Goal: Use online tool/utility: Use online tool/utility

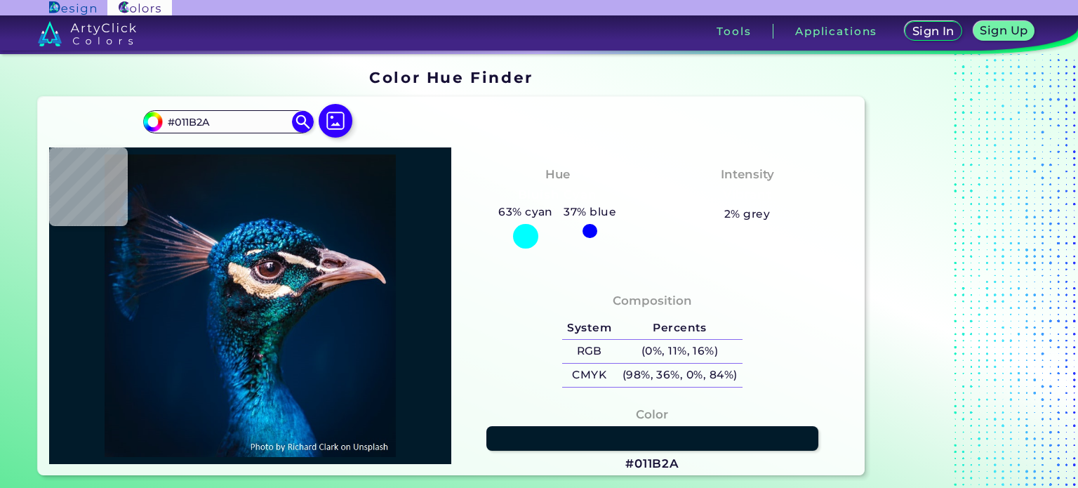
type input "#001b30"
type input "#001B30"
type input "#011b32"
type input "#011B32"
type input "#001e37"
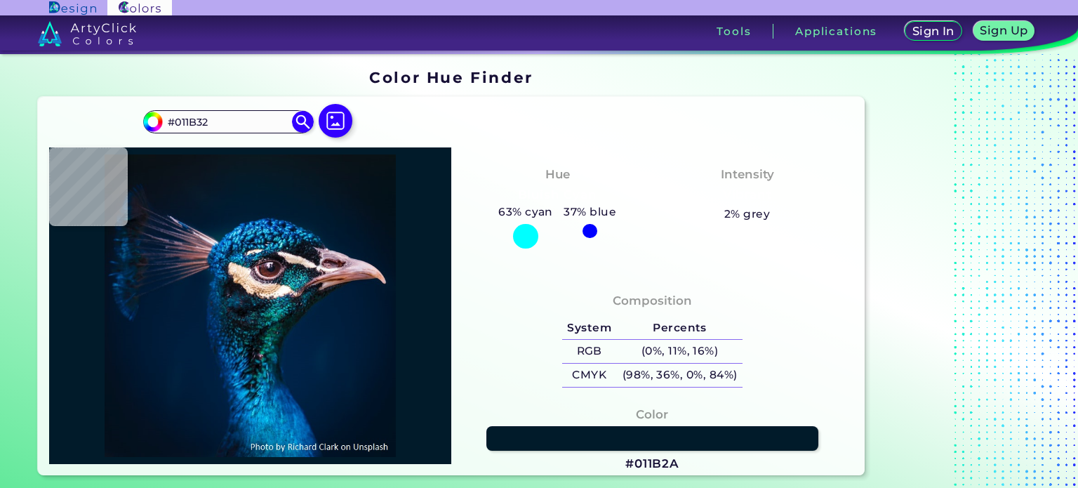
type input "#001E37"
type input "#00294a"
type input "#00294A"
type input "#056aa8"
type input "#056AA8"
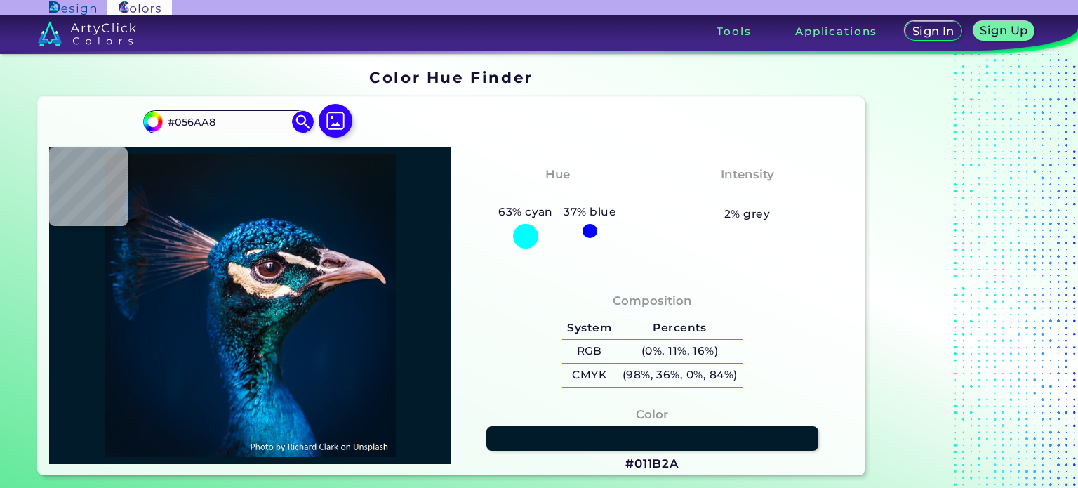
type input "#26acf2"
type input "#26ACF2"
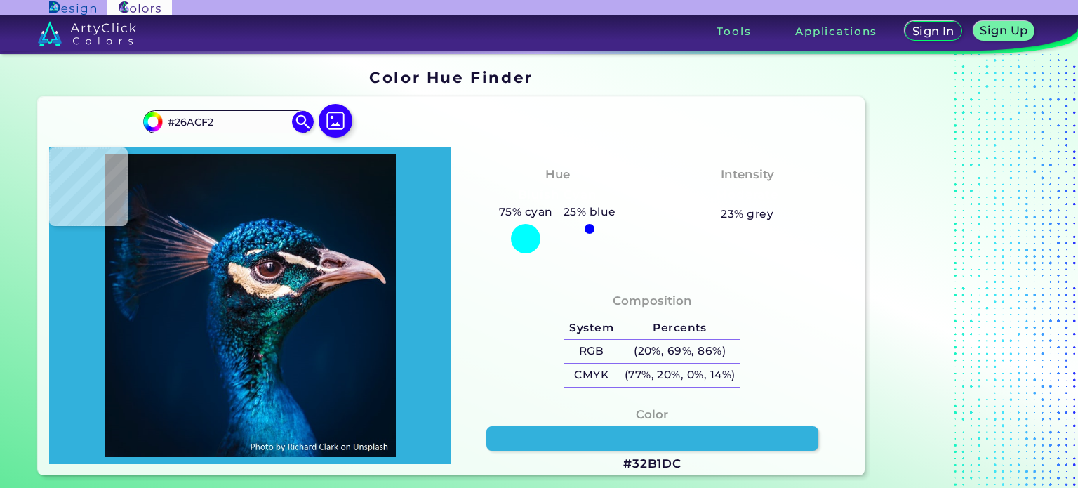
type input "#32b1dc"
type input "#32B1DC"
type input "#17a0c9"
type input "#17A0C9"
type input "#44beef"
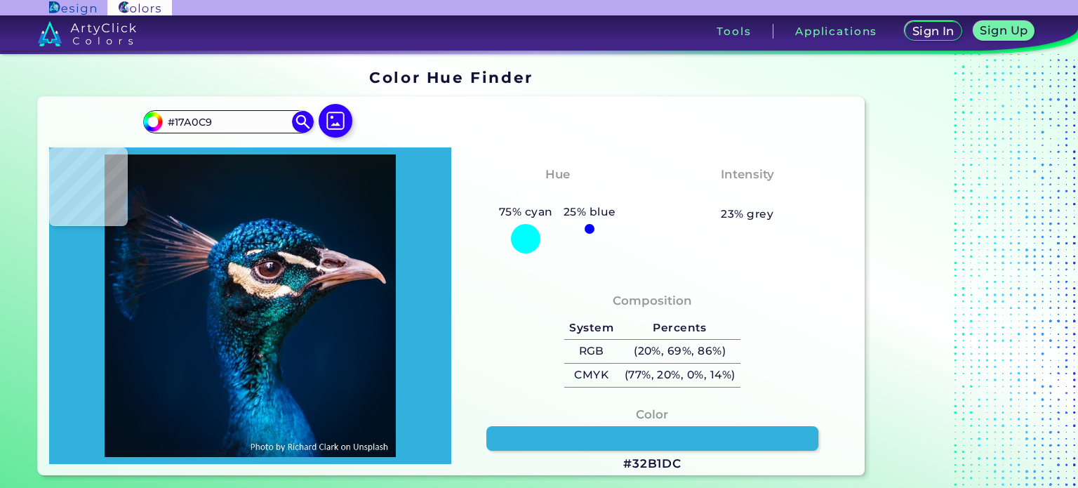
type input "#44BEEF"
type input "#033e7e"
type input "#033E7E"
type input "#00386c"
type input "#00386C"
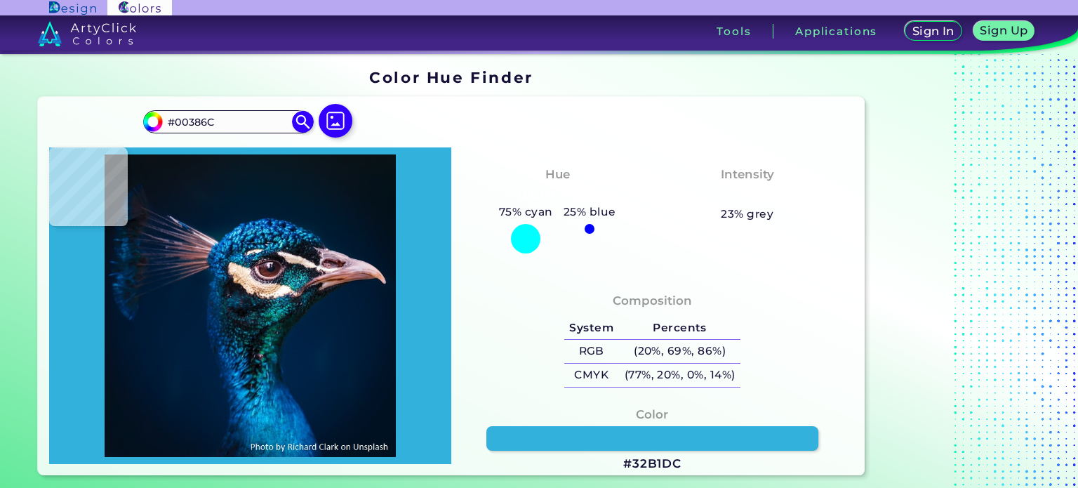
type input "#014c8c"
type input "#014C8C"
type input "#0f79c7"
type input "#0F79C7"
type input "#098cdd"
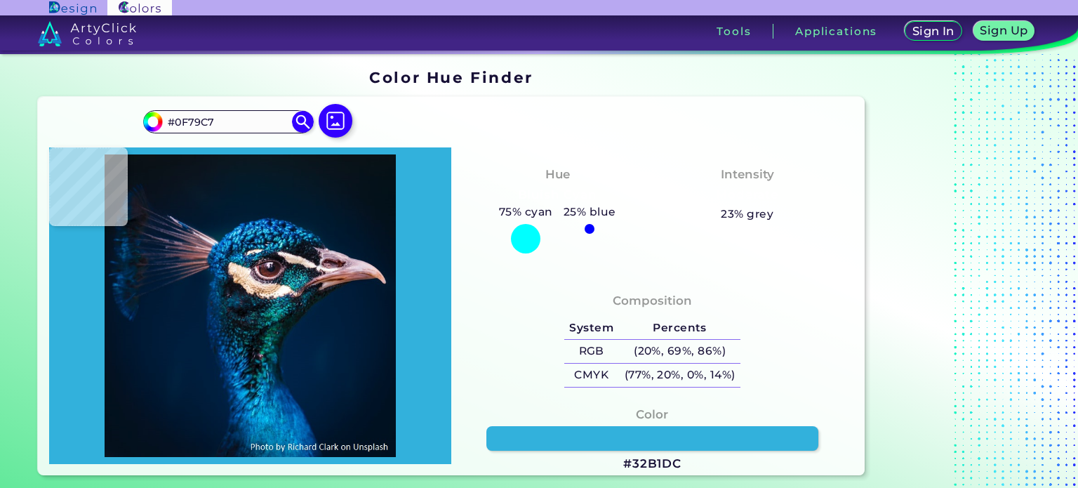
type input "#098CDD"
type input "#0e95d8"
type input "#0E95D8"
type input "#3fc2f5"
type input "#3FC2F5"
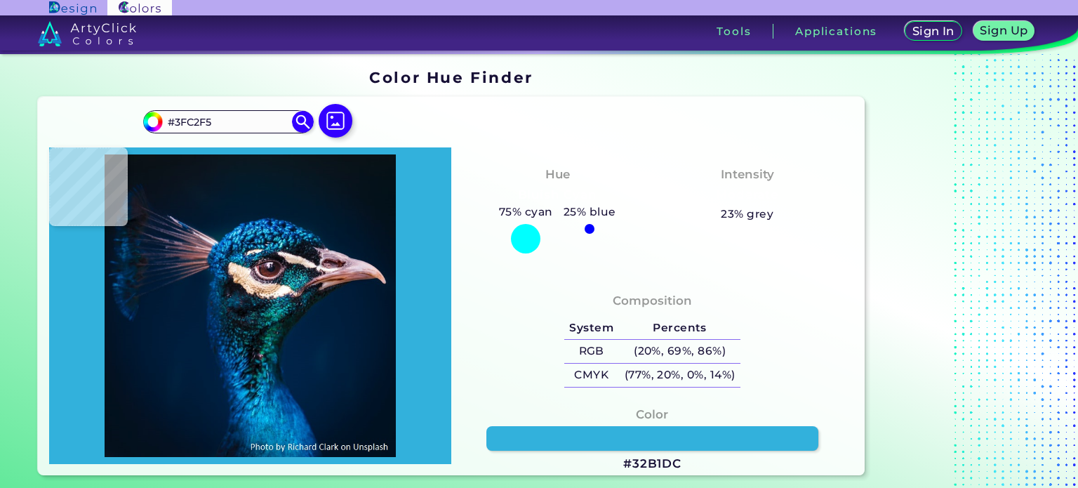
type input "#024490"
type input "#1689e2"
type input "#1689E2"
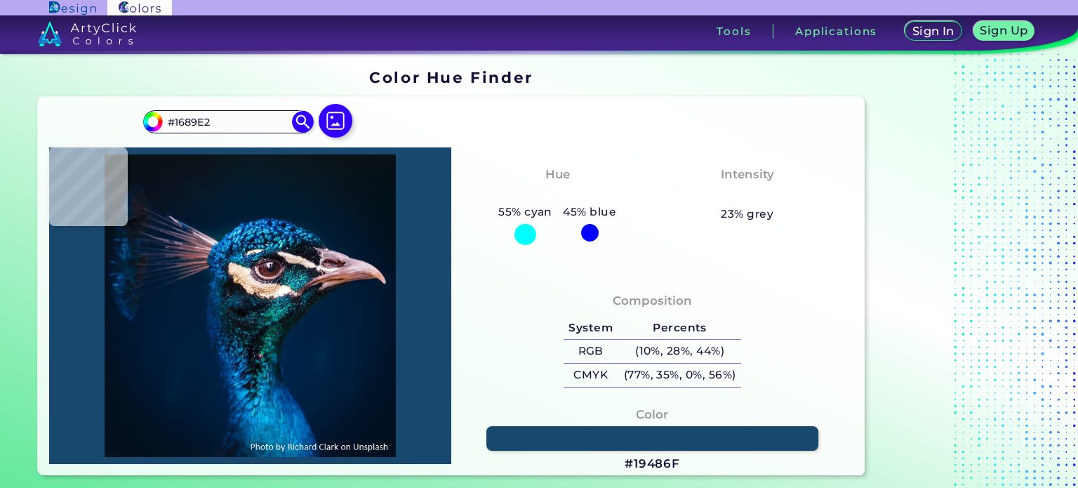
type input "#19486f"
type input "#19486F"
type input "#002f48"
type input "#002F48"
type input "#00243c"
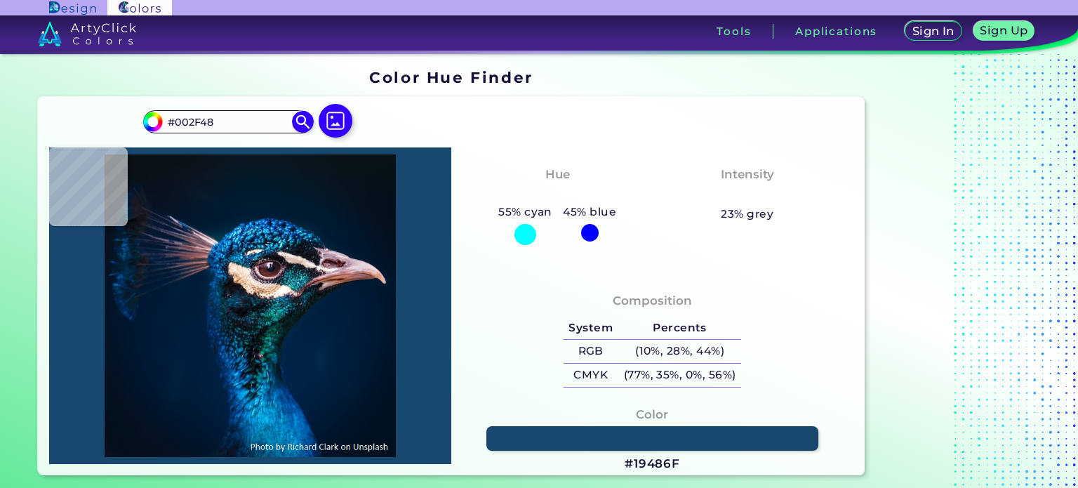
type input "#00243C"
type input "#011b32"
type input "#011B32"
type input "#03192e"
type input "#03192E"
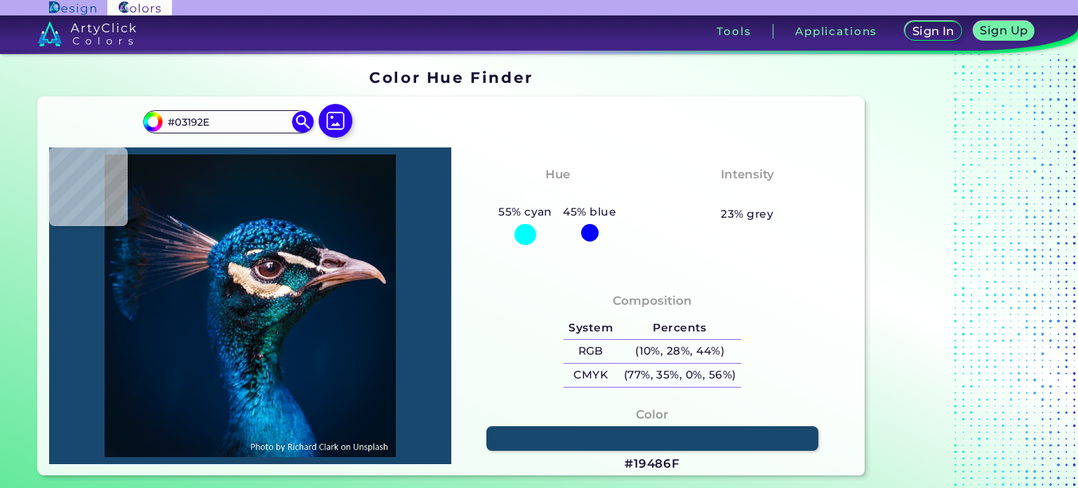
type input "#051a2b"
type input "#051A2B"
type input "#081525"
type input "#081623"
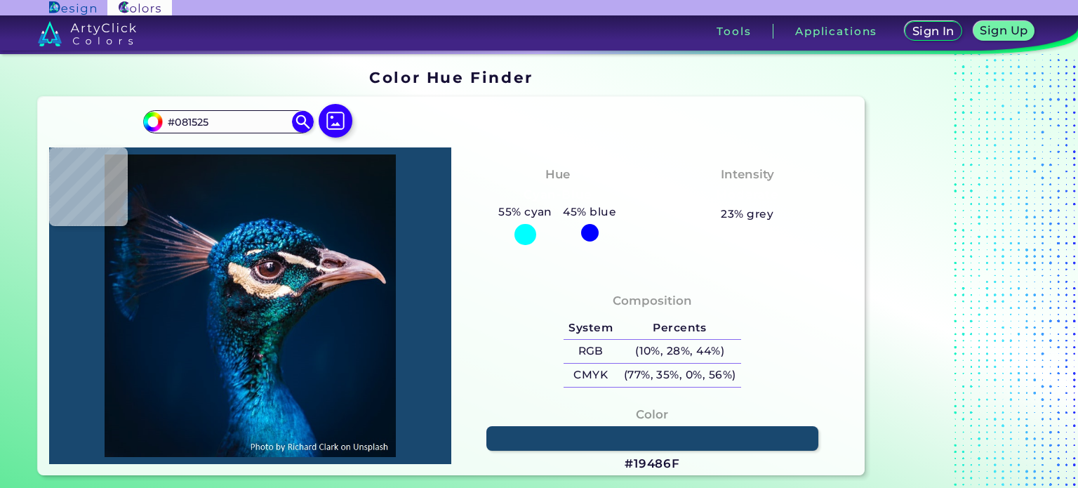
type input "#081623"
type input "#091523"
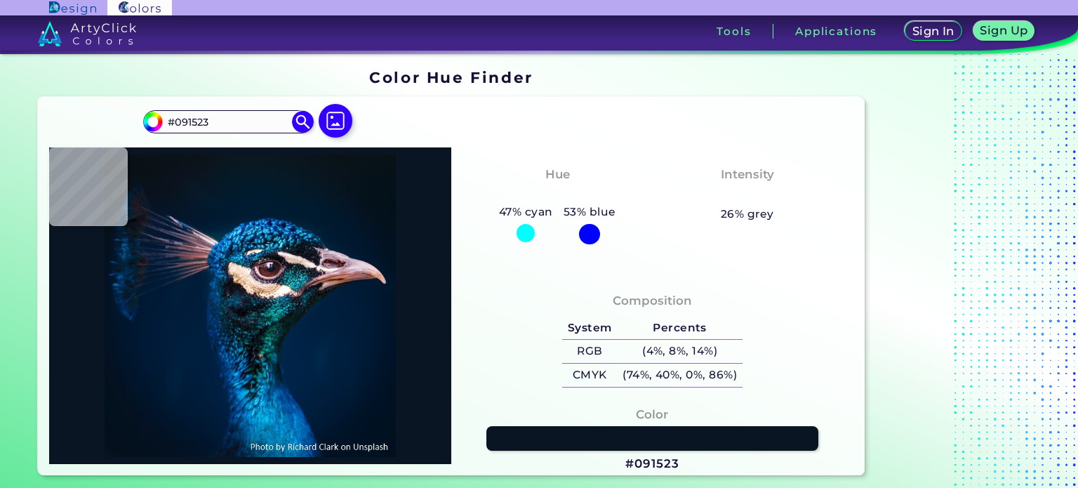
type input "#091522"
type input "#091622"
type input "#081623"
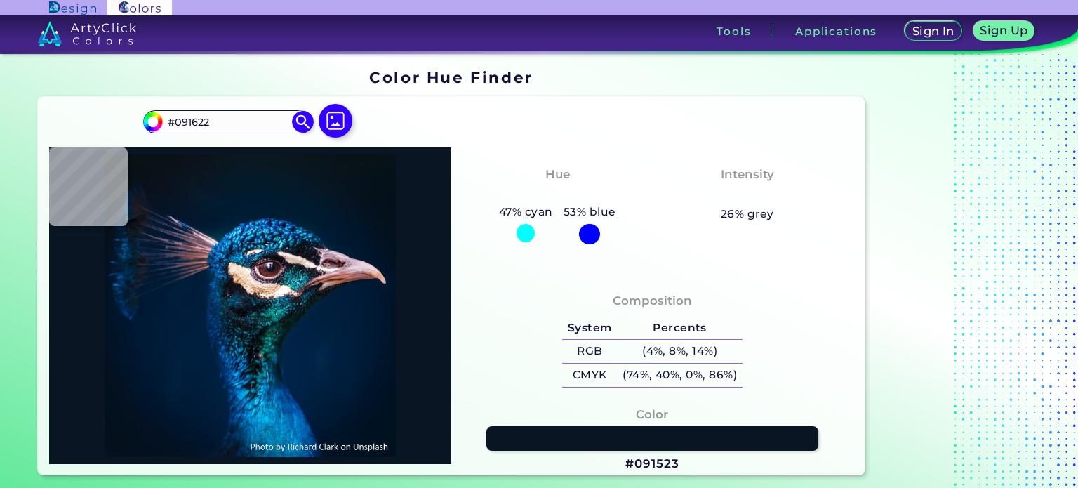
type input "#081623"
type input "#081523"
type input "#081623"
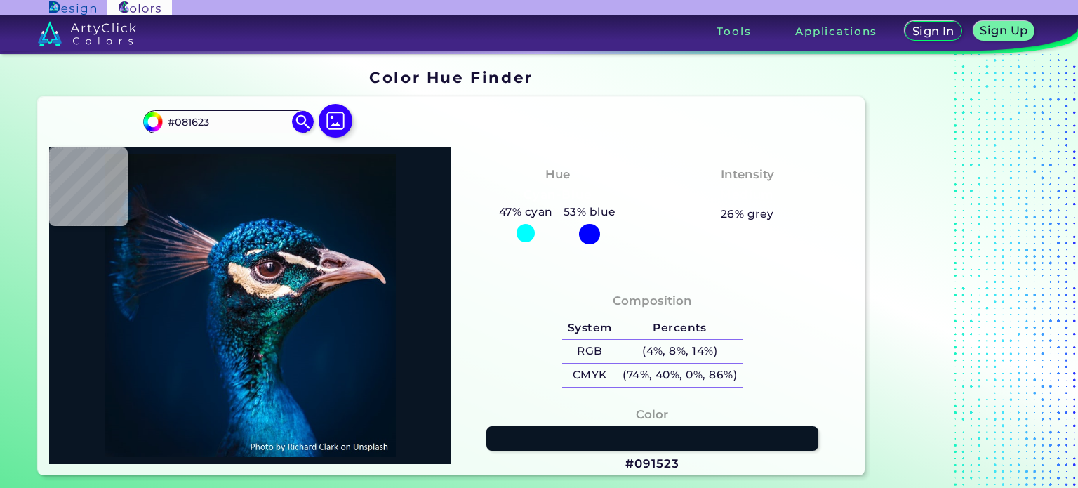
type input "#071726"
type input "#071828"
type input "#051a29"
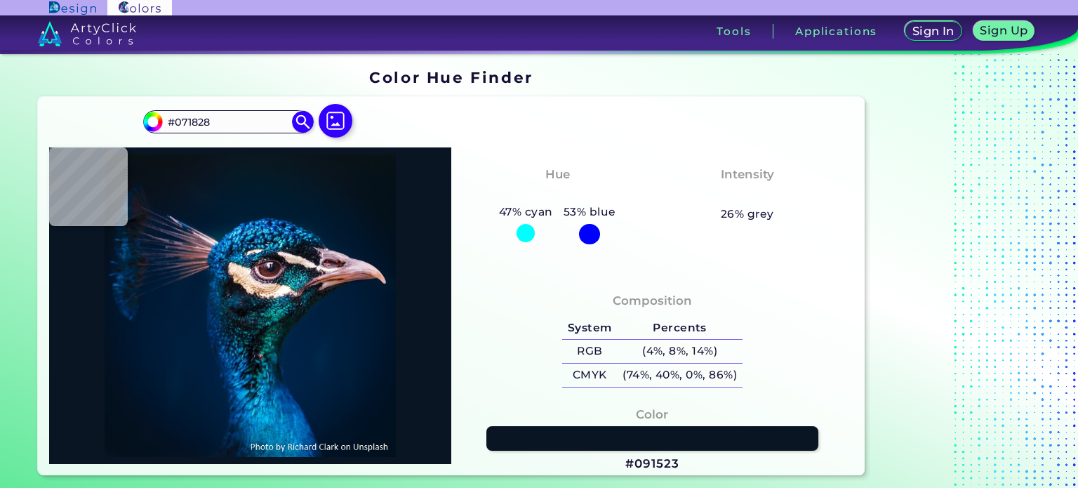
type input "#051A29"
type input "#011a2e"
type input "#011A2E"
type input "#011a30"
type input "#011A30"
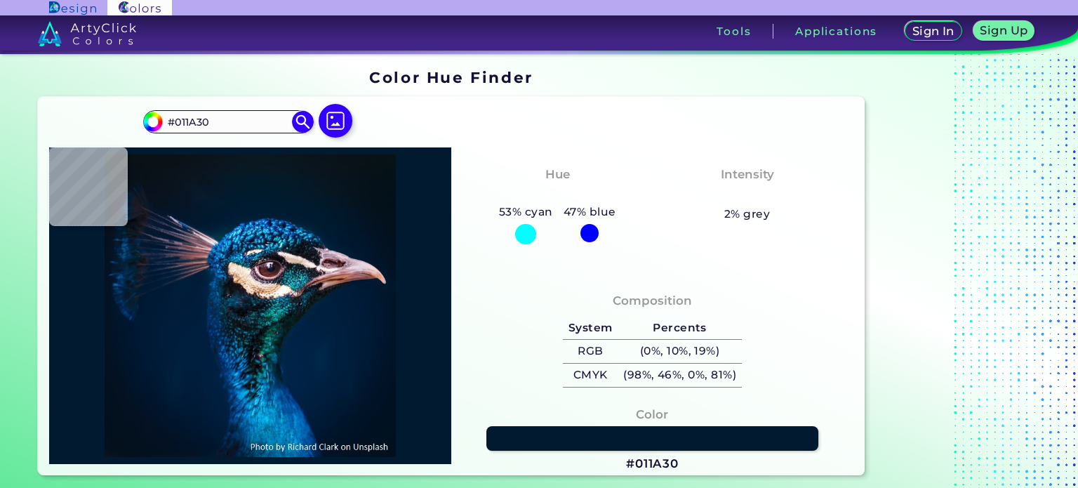
type input "#002037"
type input "#003652"
type input "#00519b"
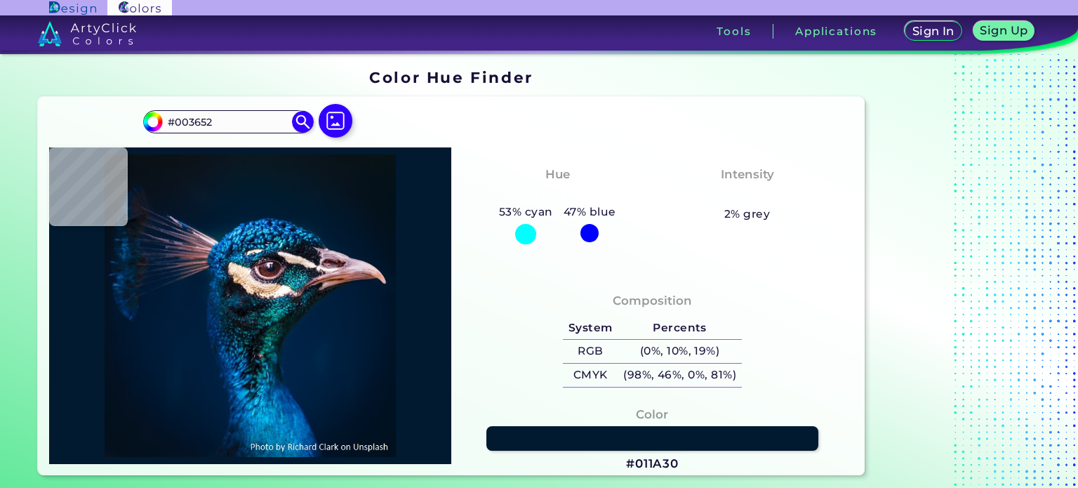
type input "#00519B"
type input "#16b1f3"
type input "#16B1F3"
type input "#002259"
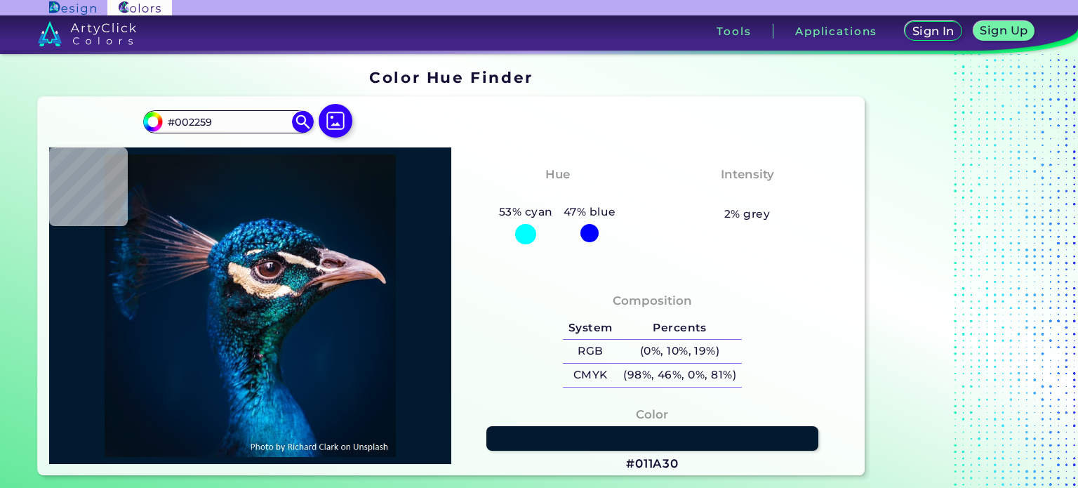
type input "#00234b"
type input "#00234B"
type input "#00163e"
type input "#00163E"
type input "#030a24"
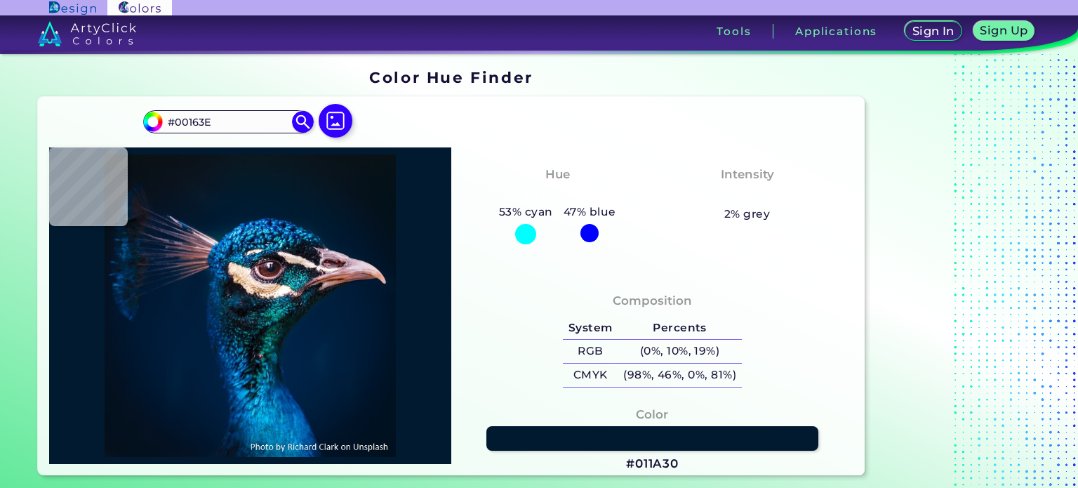
type input "#030A24"
type input "#071027"
type input "#071222"
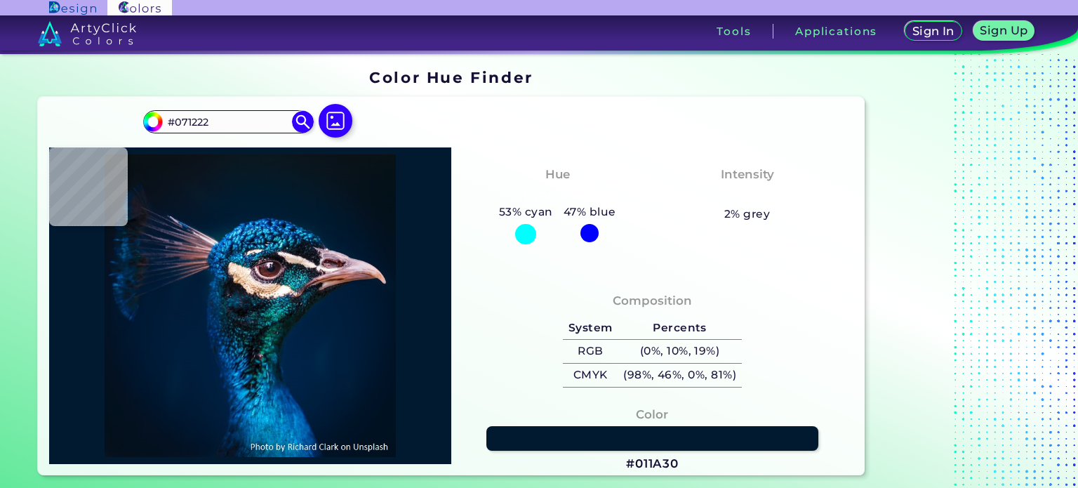
type input "#040e1f"
type input "#040E1F"
type input "#011329"
type input "#063556"
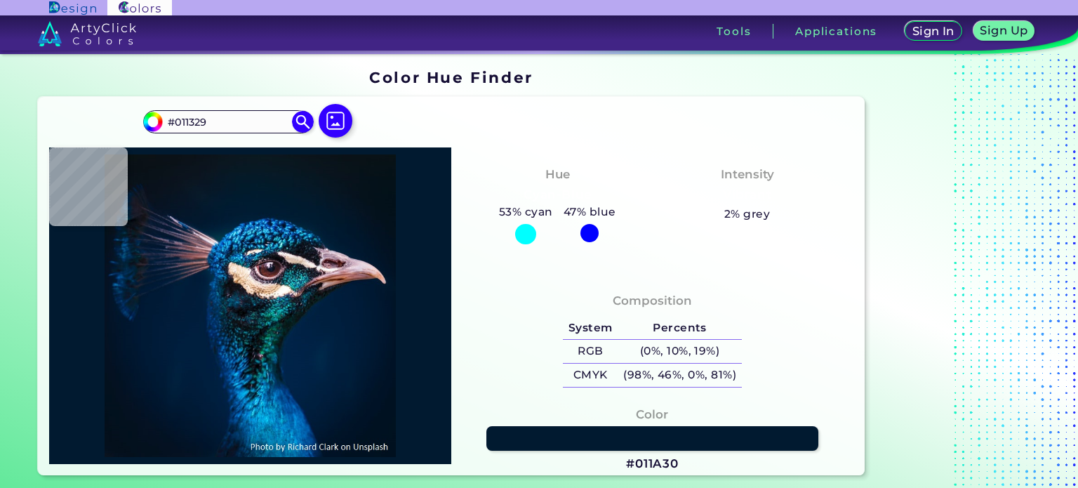
type input "#063556"
type input "#02294e"
type input "#02294E"
type input "#063363"
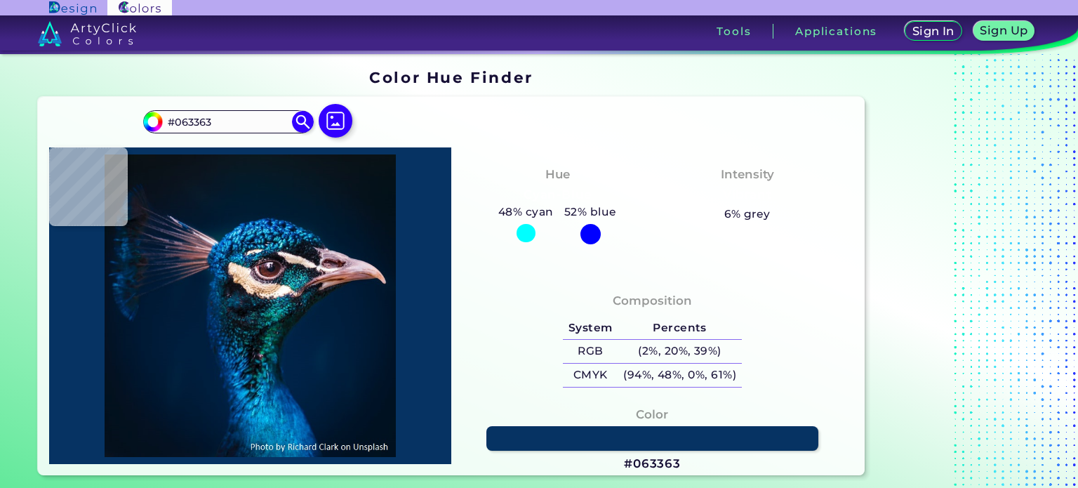
type input "#06293e"
type input "#06293E"
type input "#1c70a6"
type input "#1C70A6"
type input "#127eae"
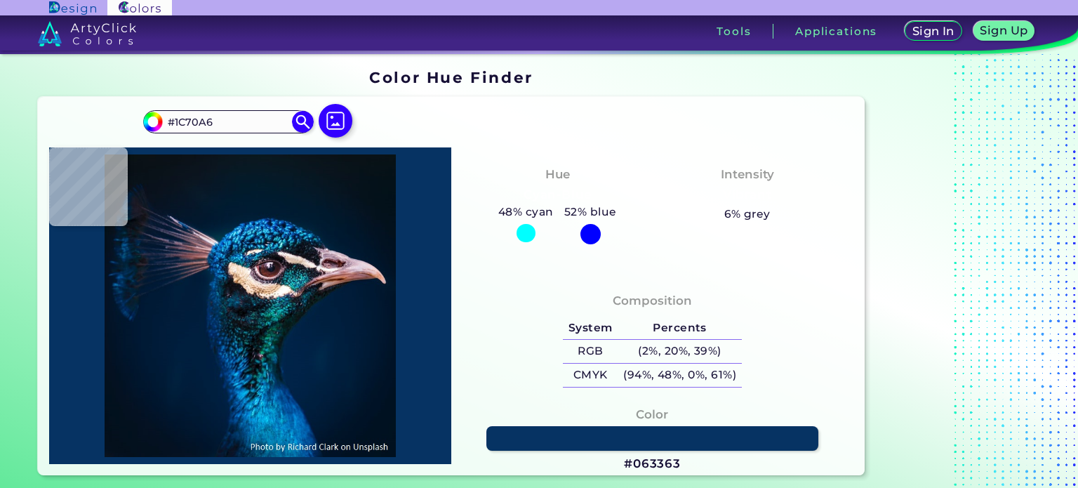
type input "#127EAE"
type input "#2492d5"
type input "#2492D5"
type input "#2190e9"
type input "#2190E9"
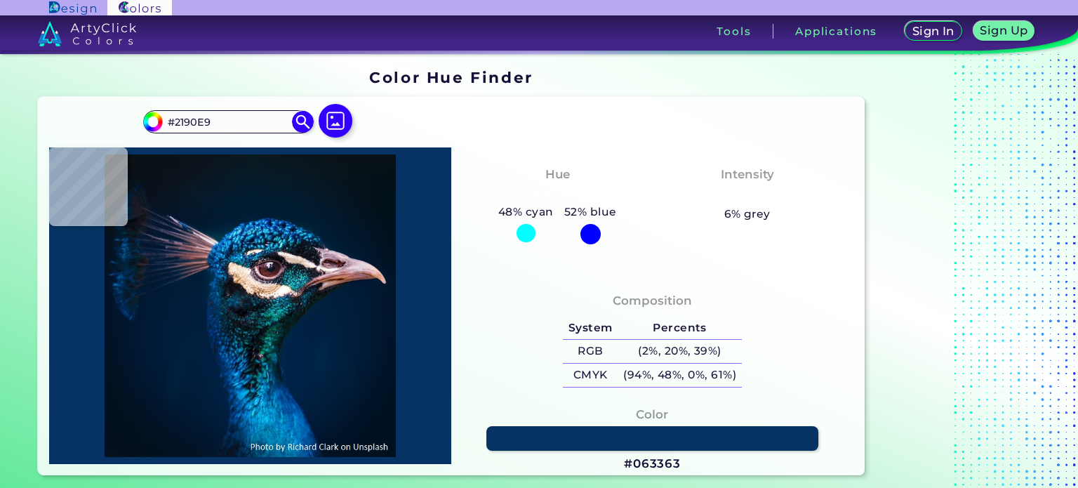
type input "#0267b9"
type input "#0267B9"
type input "#046fc9"
type input "#046FC9"
type input "#2872bf"
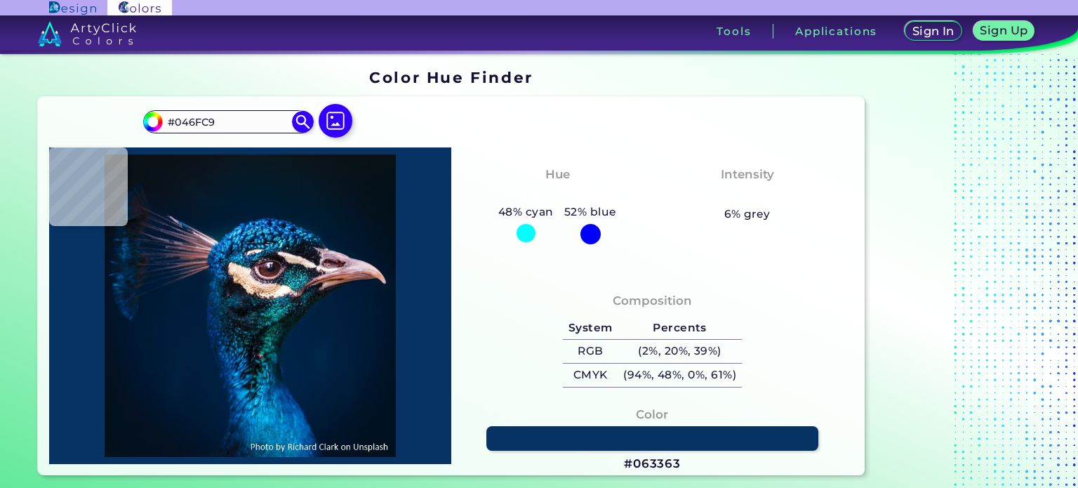
type input "#2872BF"
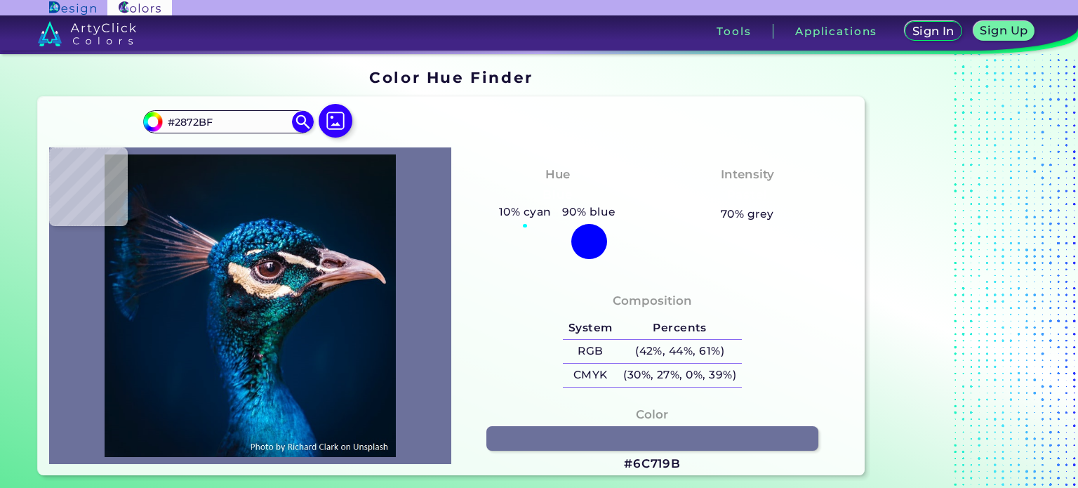
type input "#6c719b"
type input "#6C719B"
type input "#866377"
type input "#845760"
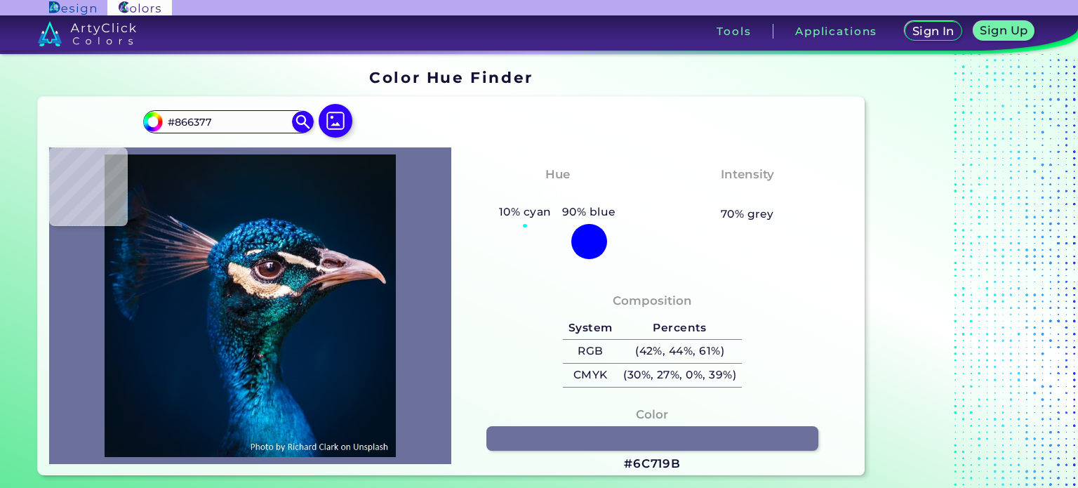
type input "#845760"
type input "#966b74"
type input "#966B74"
type input "#a1717a"
type input "#A1717A"
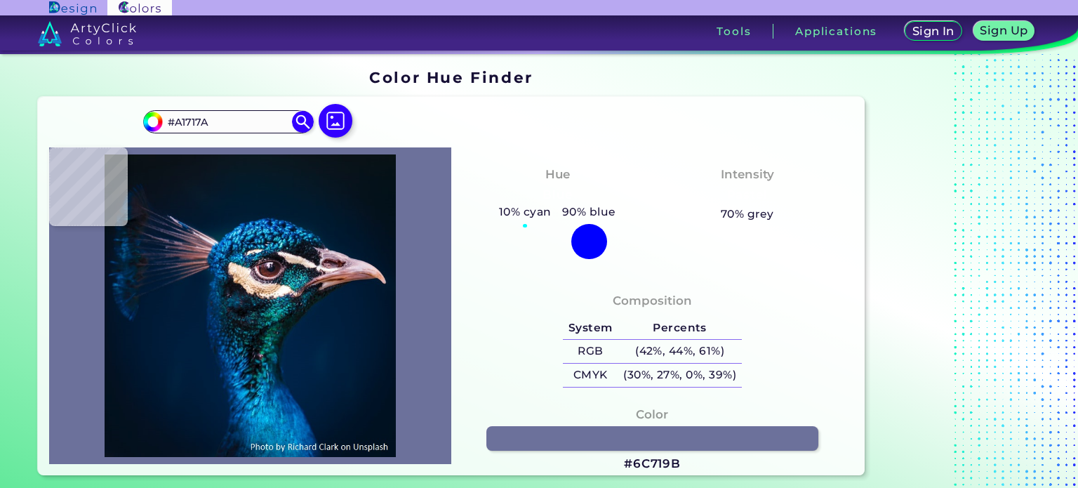
type input "#a27580"
type input "#A27580"
type input "#9d7883"
type input "#9D7883"
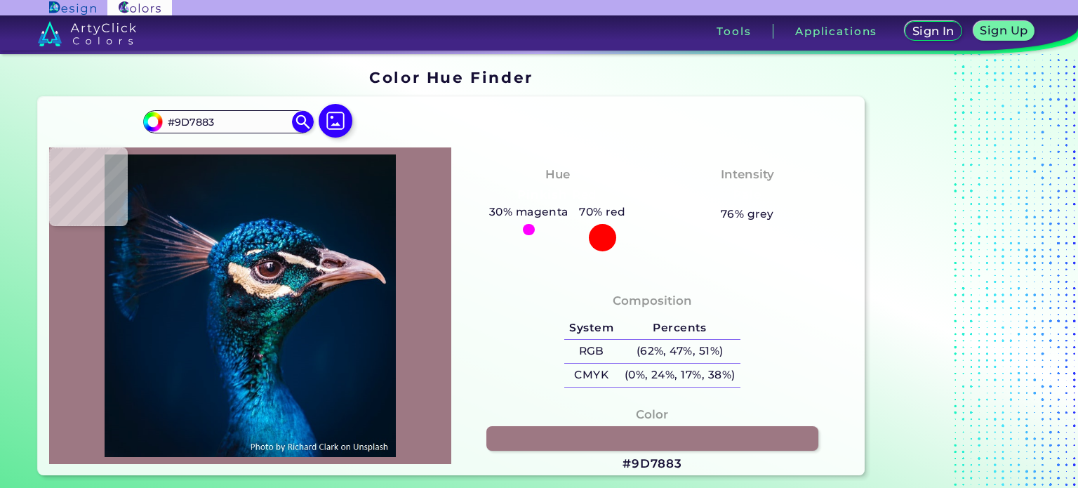
type input "#9e7e90"
type input "#9E7E90"
type input "#b9a9be"
type input "#B9A9BE"
type input "#eee5ef"
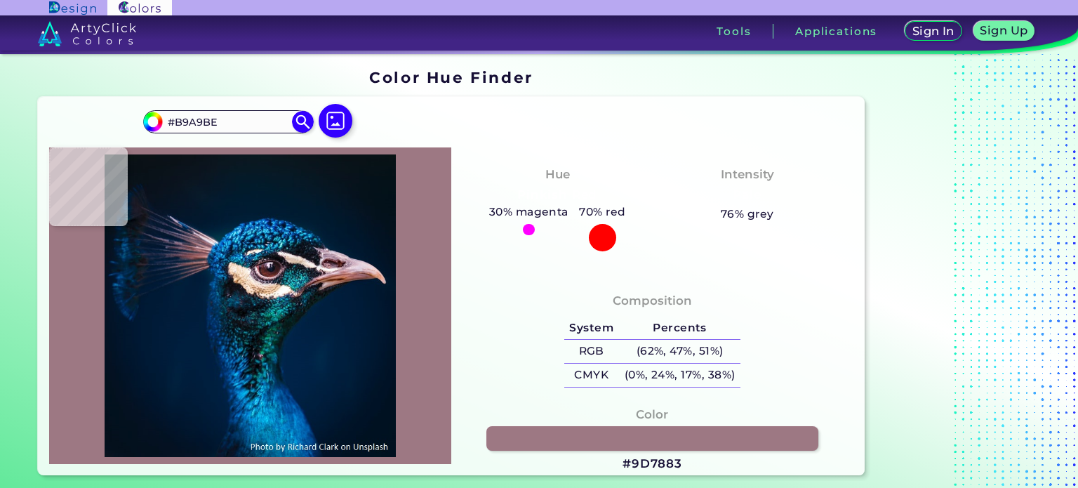
type input "#EEE5EF"
type input "#e0ced7"
type input "#E0CED7"
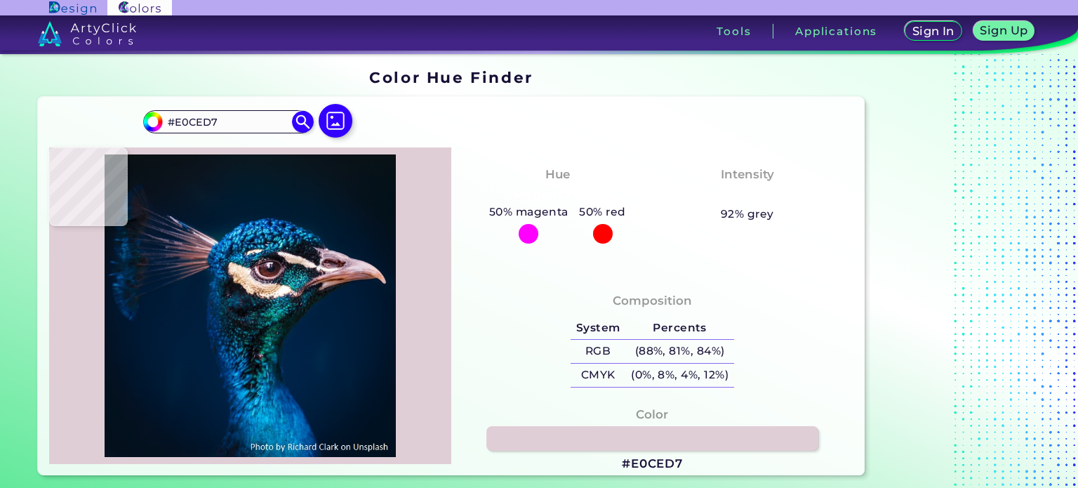
type input "#dac4cb"
type input "#DAC4CB"
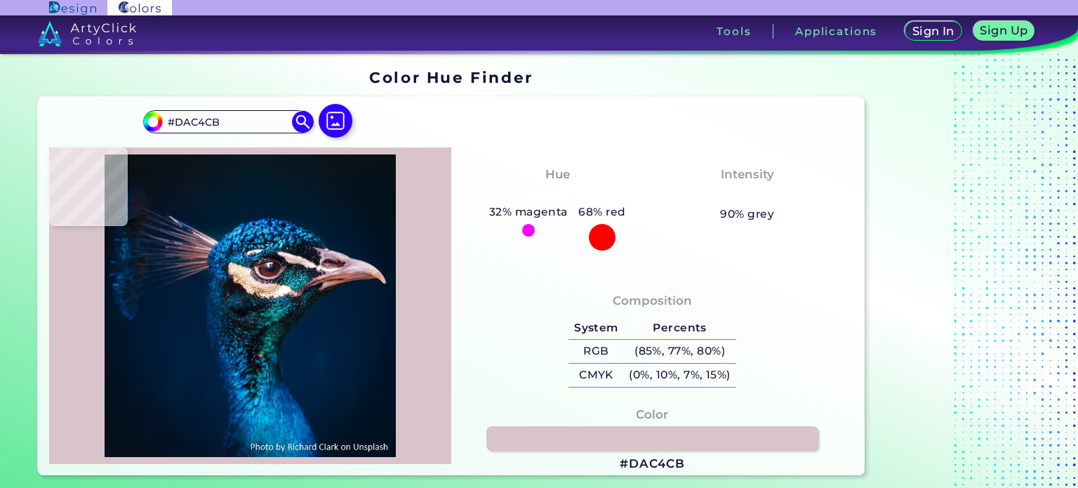
type input "#e0ced7"
type input "#E0CED7"
type input "#f3edf0"
type input "#F3EDF0"
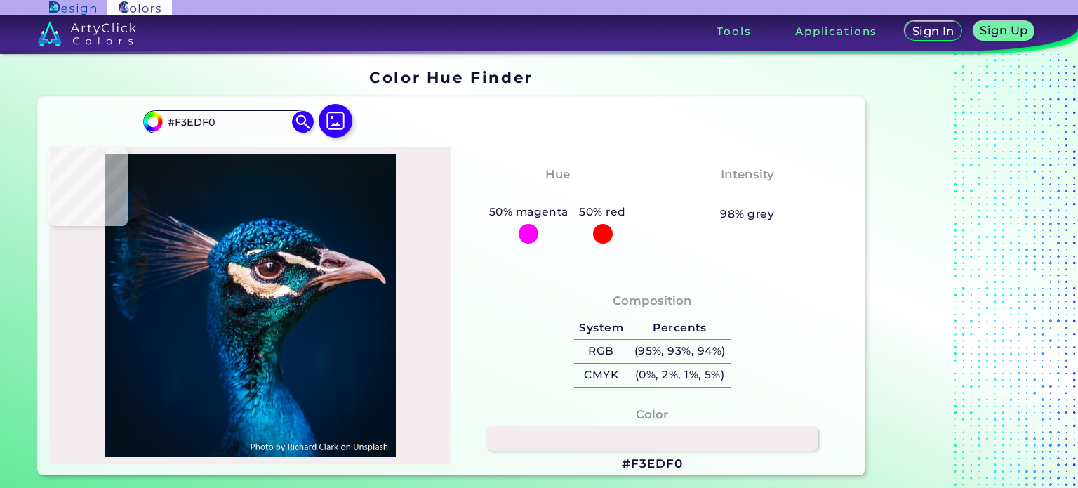
type input "#ebe4e4"
type input "#EBE4E4"
type input "#eeecee"
type input "#EEECEE"
type input "#ebe6f1"
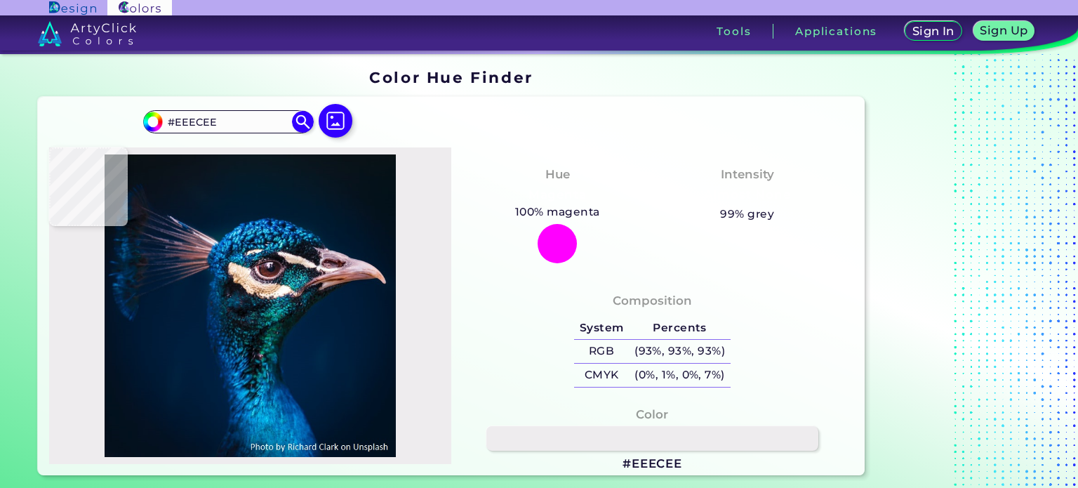
type input "#EBE6F1"
type input "#dbd1d6"
type input "#DBD1D6"
type input "#eeecee"
type input "#EEECEE"
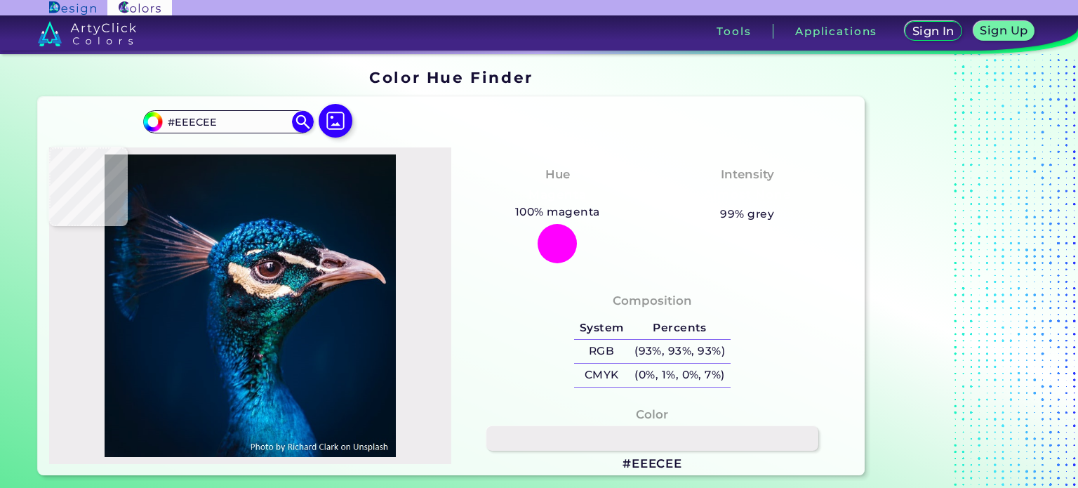
type input "#e4d0d8"
type input "#E4D0D8"
type input "#aa8a96"
type input "#AA8A96"
type input "#001c32"
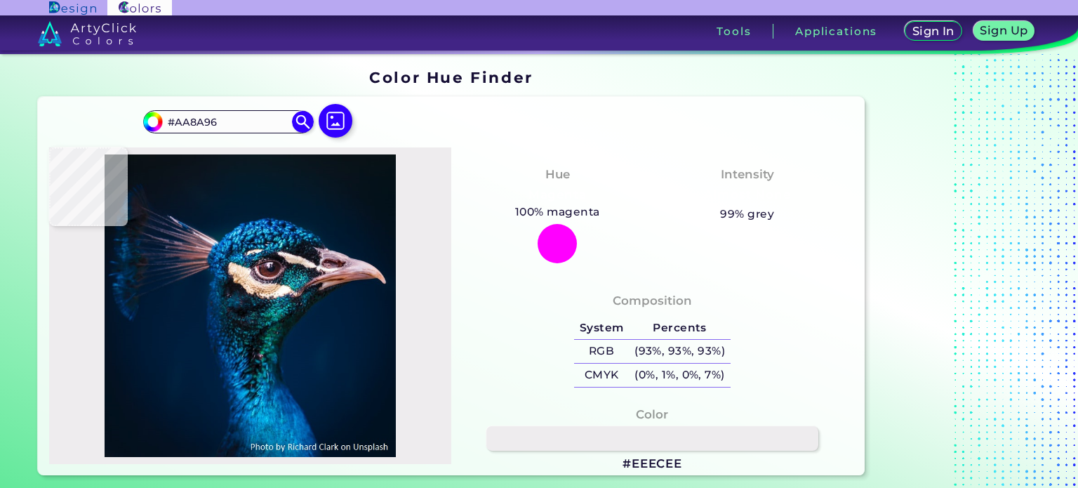
type input "#001C32"
type input "#03182d"
type input "#03182D"
type input "#04162a"
type input "#04162A"
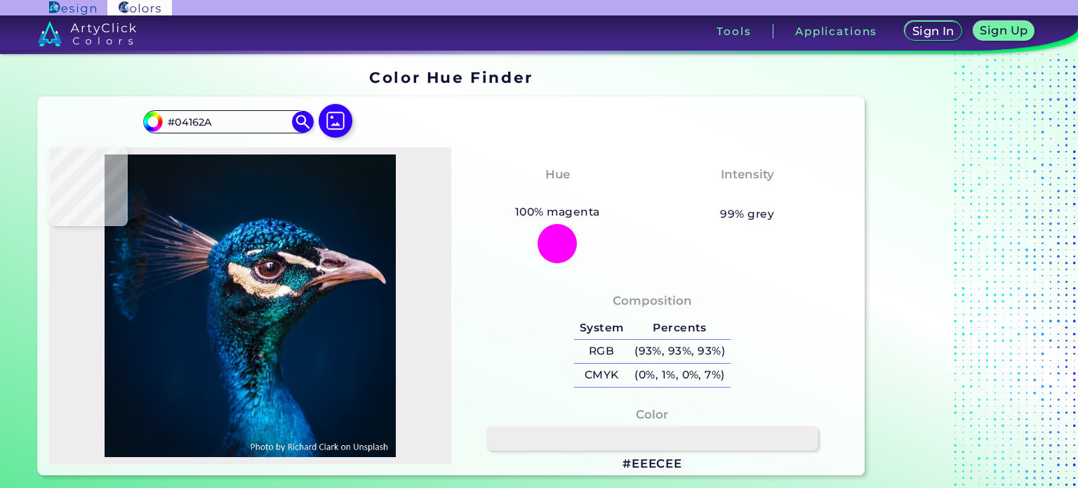
type input "#061625"
type input "#081422"
type input "#081420"
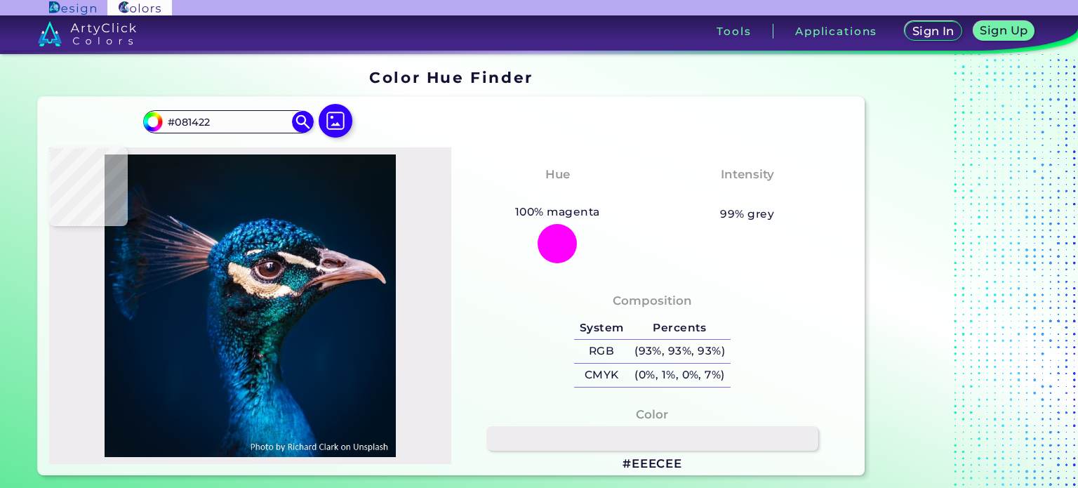
type input "#081420"
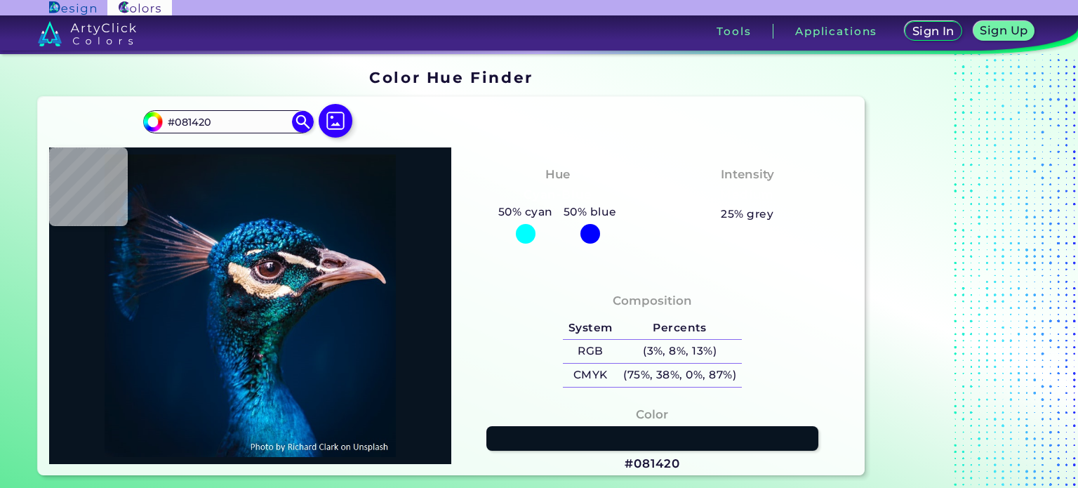
type input "#0a141e"
type input "#0A141E"
type input "#0a131a"
type input "#0A131A"
type input "#091219"
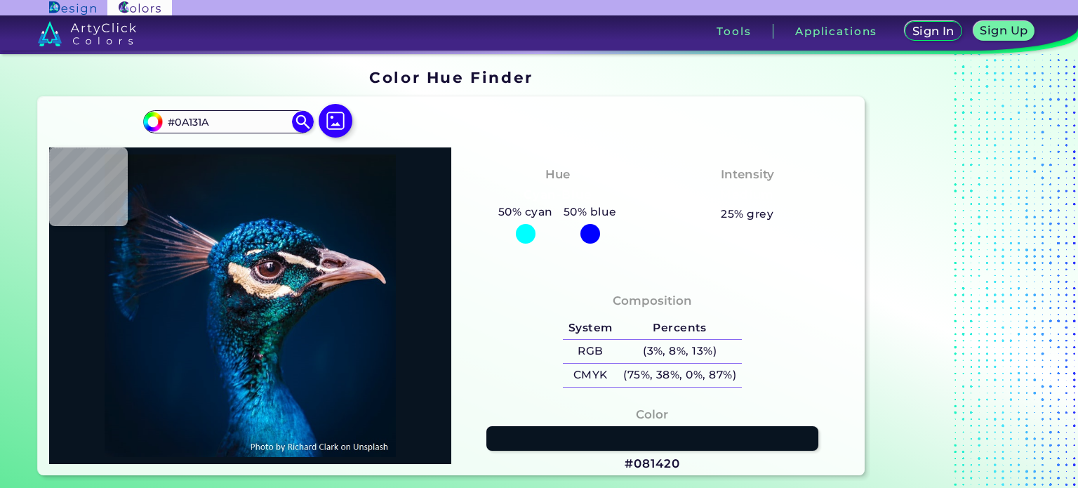
type input "#091219"
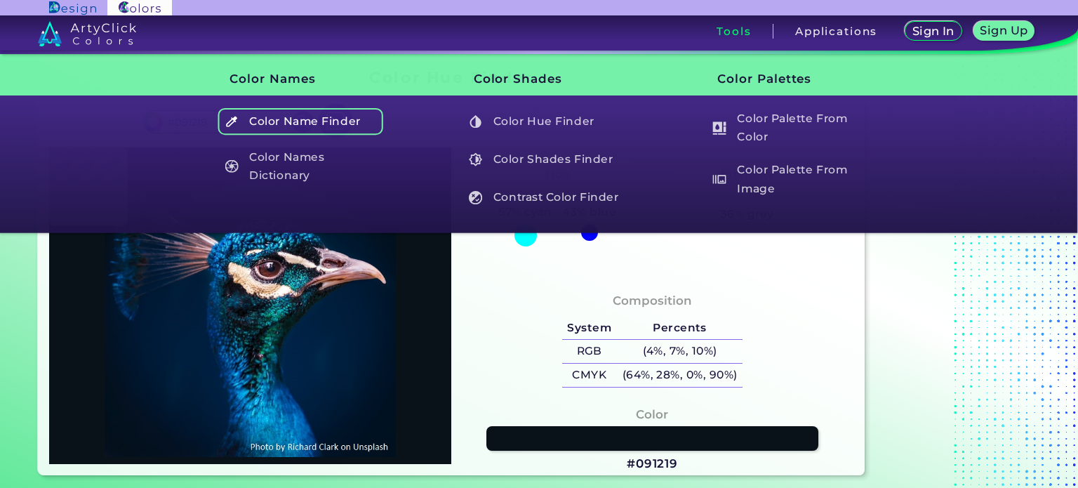
click at [313, 126] on h5 "Color Name Finder" at bounding box center [300, 121] width 165 height 27
